Goal: Task Accomplishment & Management: Manage account settings

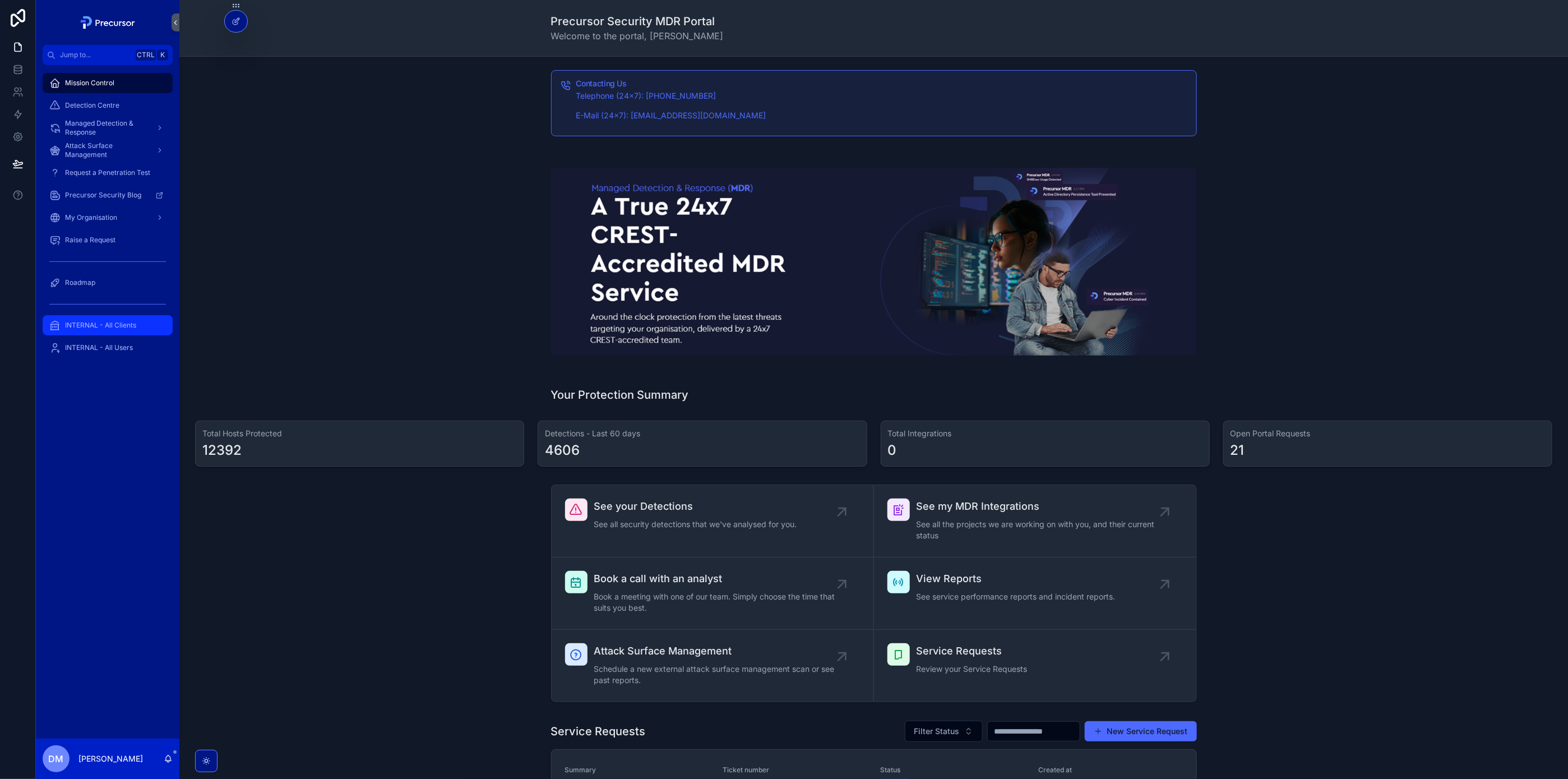
click at [103, 318] on div "INTERNAL - All Clients" at bounding box center [107, 325] width 116 height 18
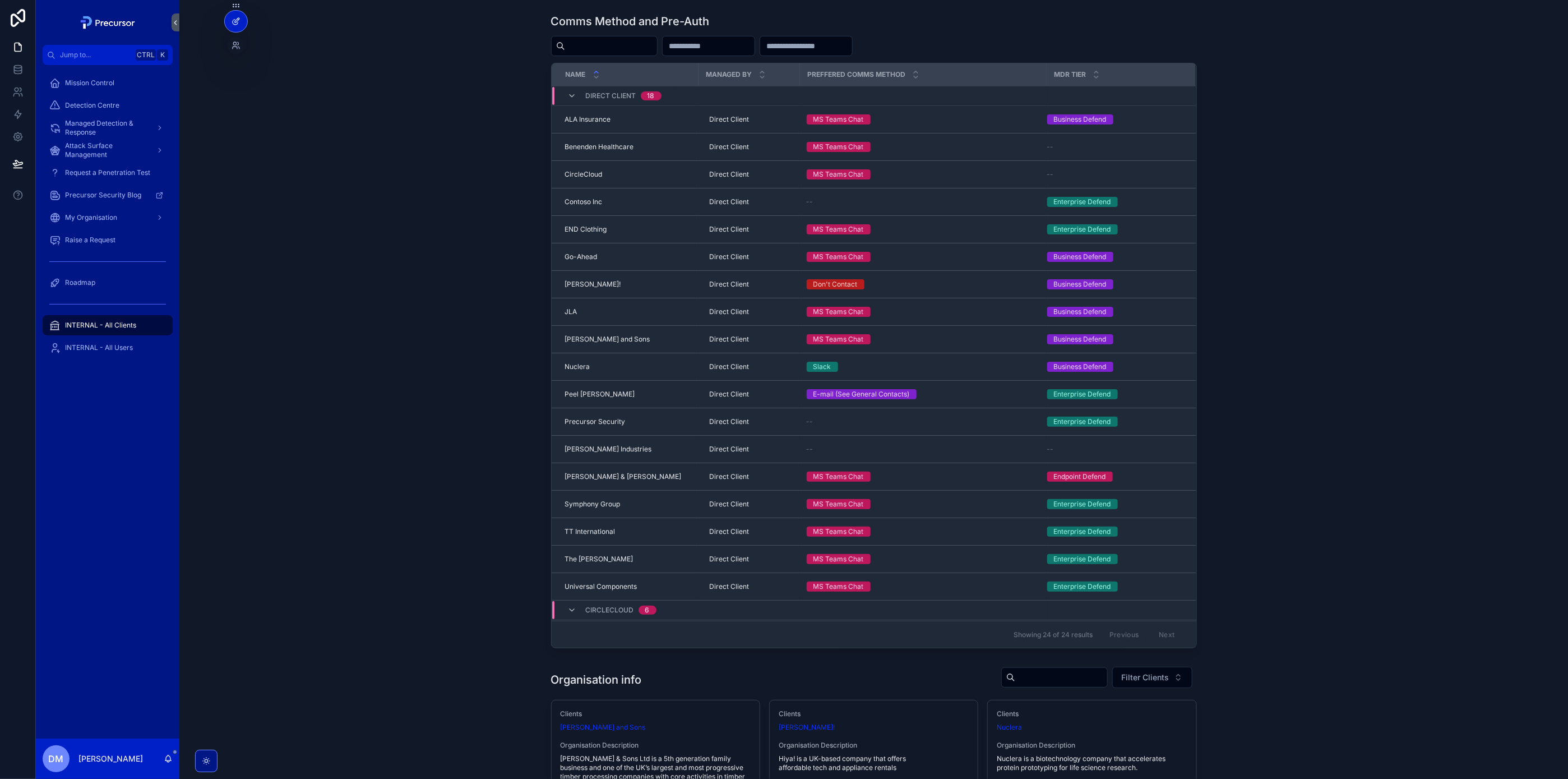
click at [239, 22] on icon at bounding box center [236, 21] width 9 height 9
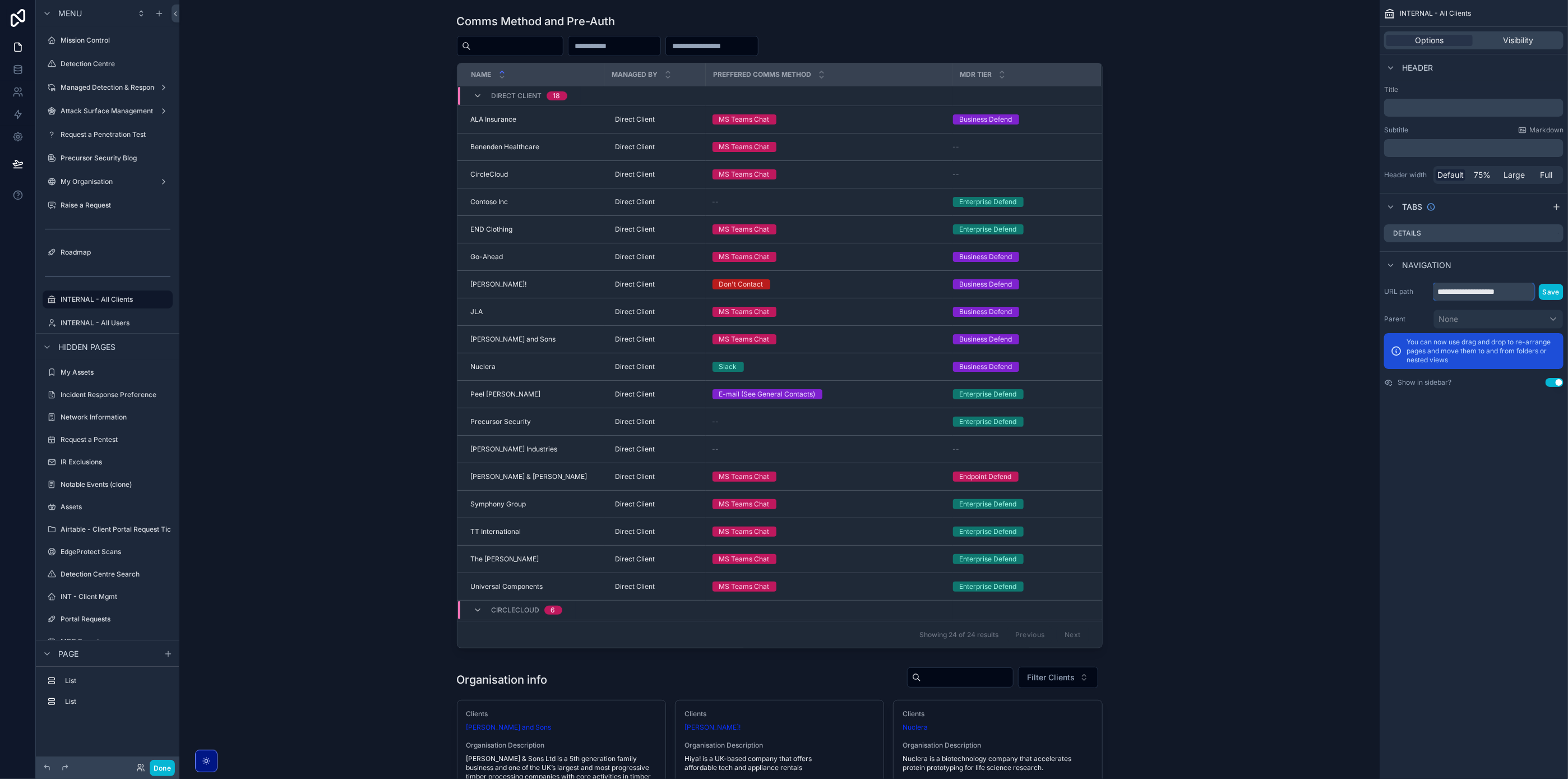
click at [1492, 294] on input "**********" at bounding box center [1484, 292] width 101 height 18
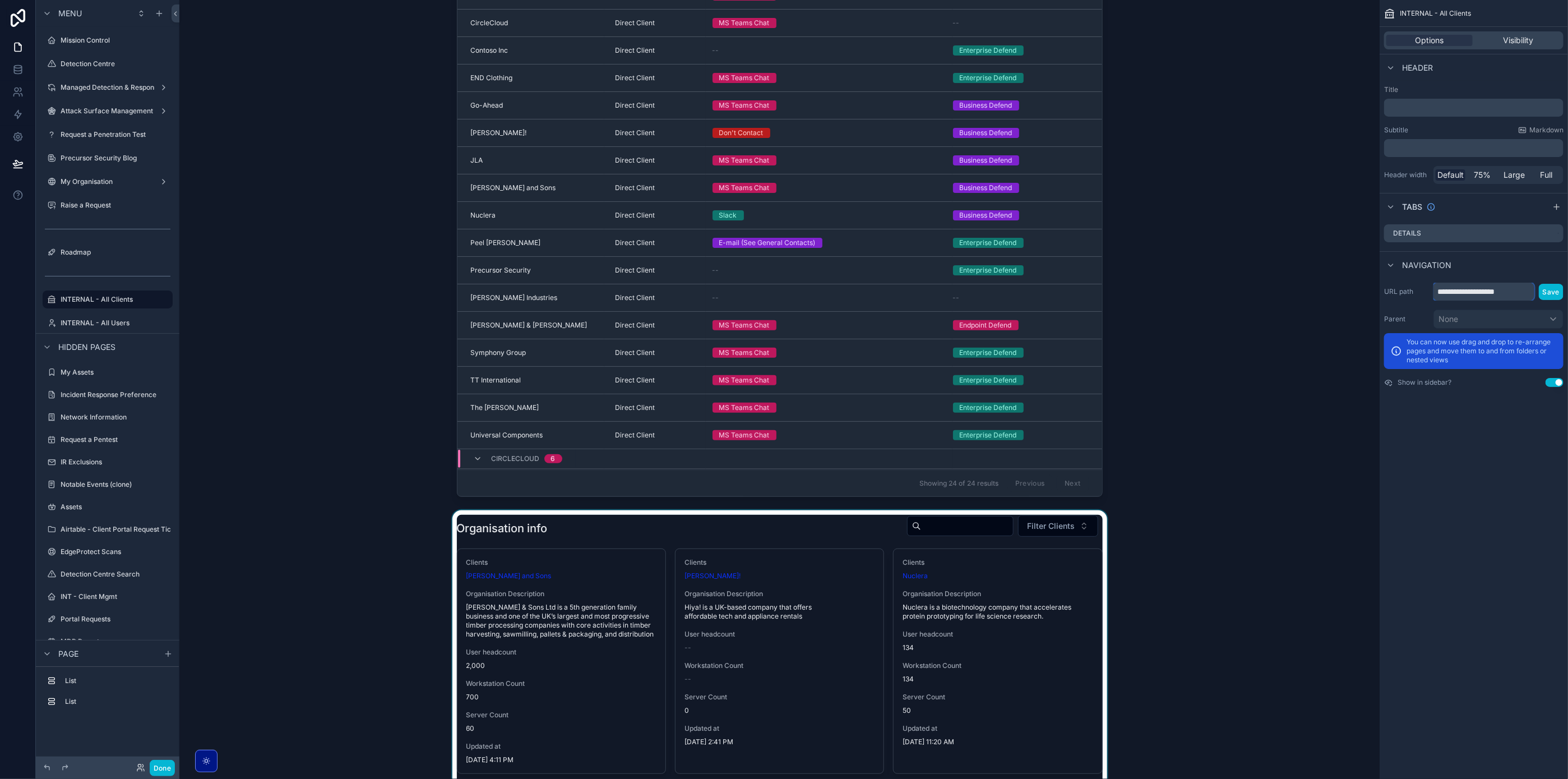
scroll to position [253, 0]
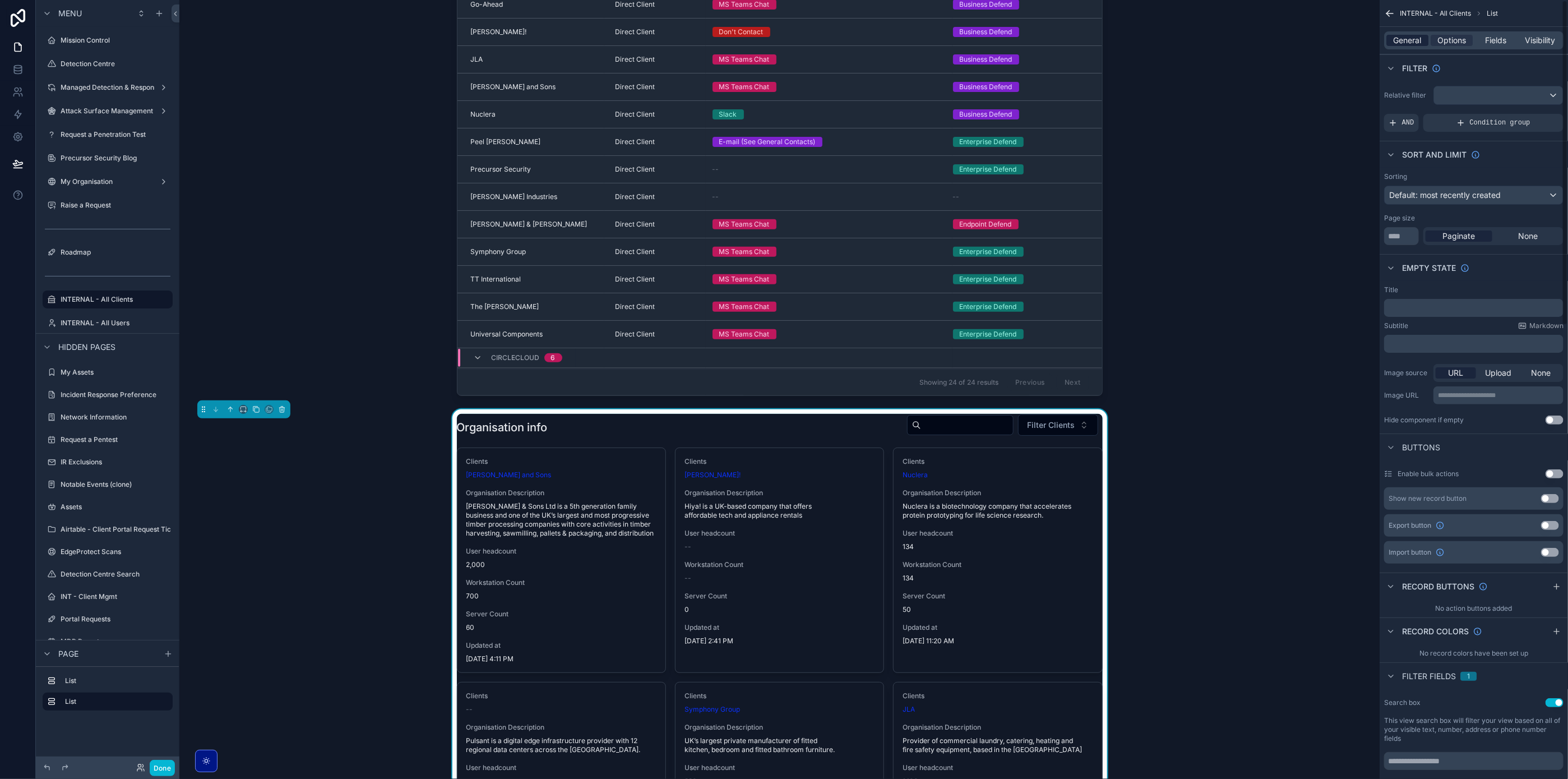
click at [1409, 36] on span "General" at bounding box center [1407, 40] width 28 height 11
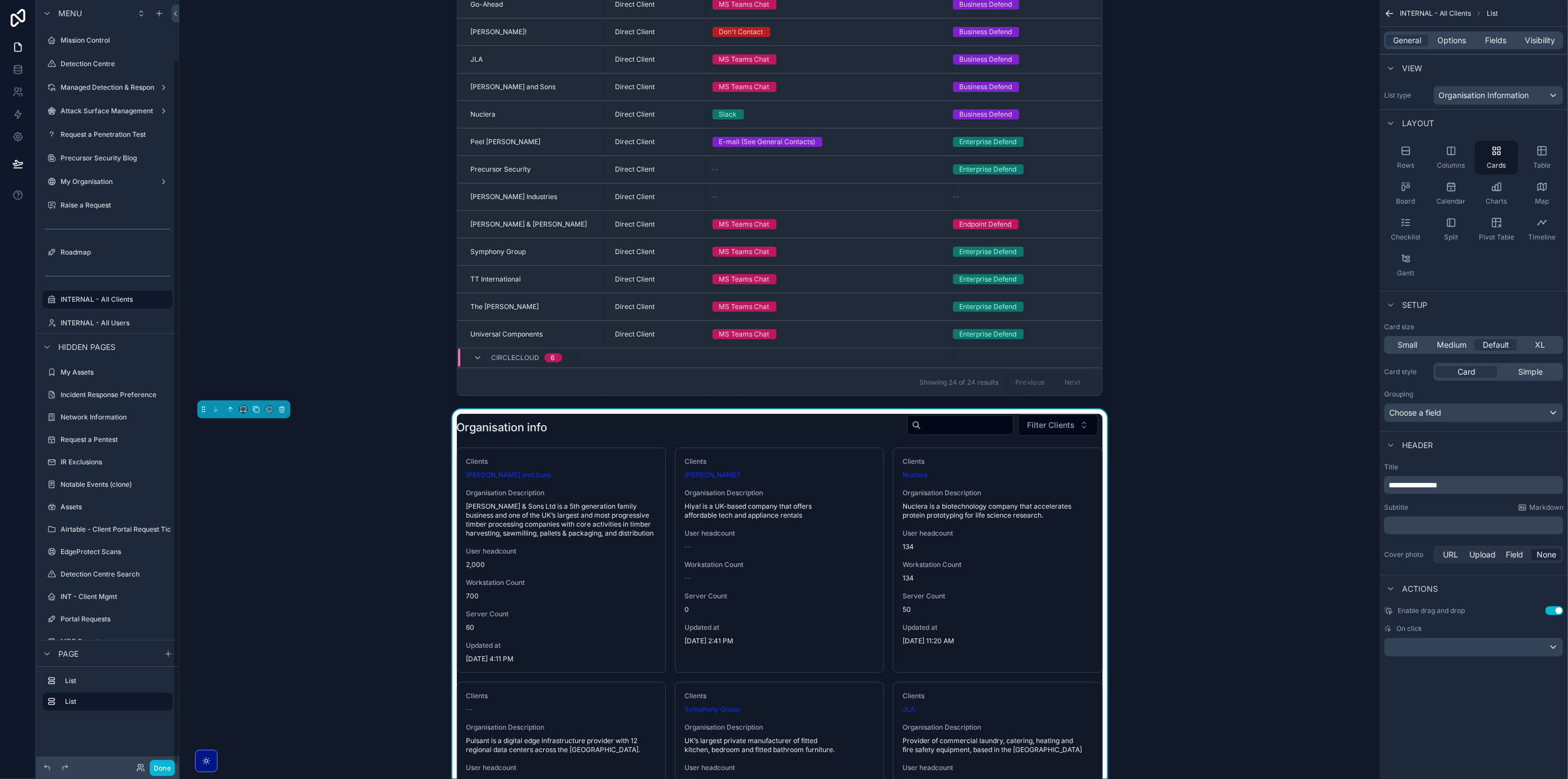
scroll to position [64, 0]
click at [17, 73] on icon at bounding box center [18, 69] width 11 height 11
